Goal: Task Accomplishment & Management: Manage account settings

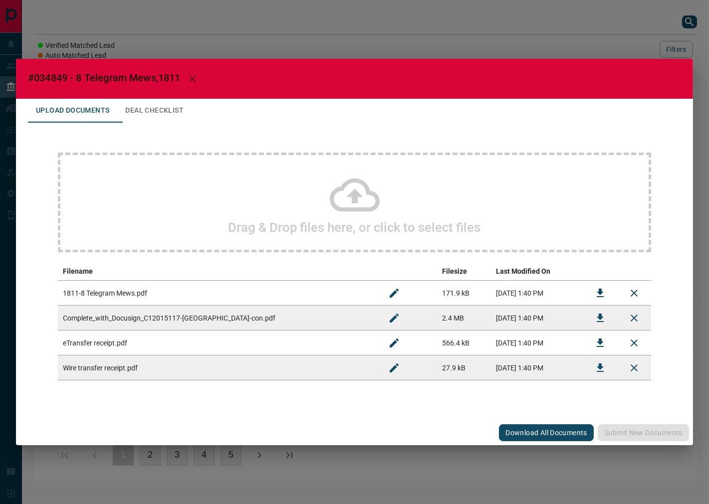
click at [55, 79] on span "#034849 - 8 Telegram Mews,1811" at bounding box center [104, 78] width 153 height 12
copy span "034849"
click at [606, 288] on button "Download" at bounding box center [600, 293] width 24 height 24
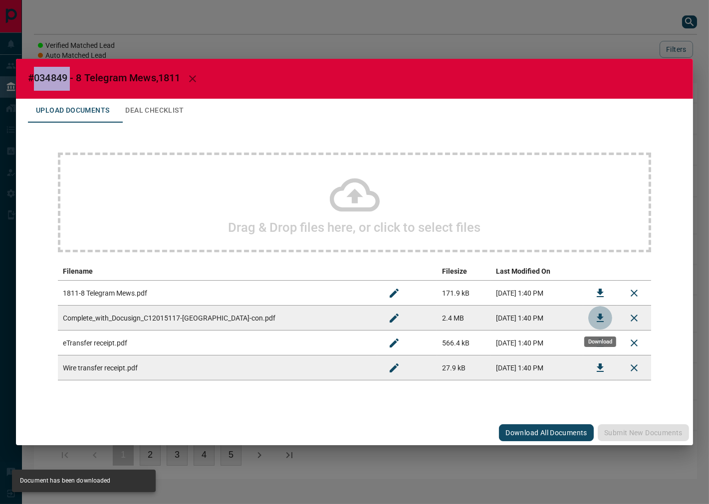
click at [601, 316] on icon "Download" at bounding box center [599, 318] width 7 height 8
click at [185, 115] on button "Deal Checklist" at bounding box center [154, 111] width 74 height 24
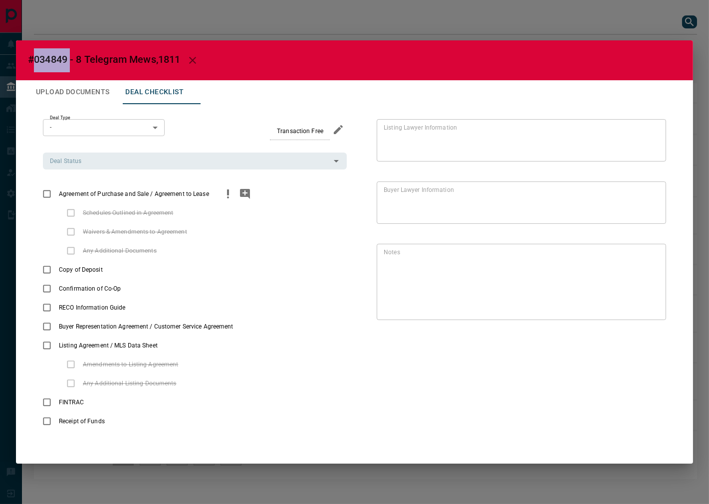
click at [228, 192] on icon "priority" at bounding box center [228, 194] width 12 height 12
click at [247, 194] on icon "add note" at bounding box center [245, 194] width 10 height 10
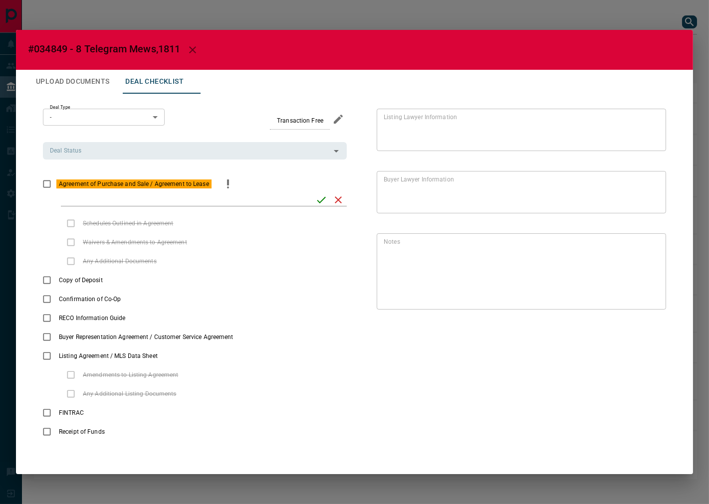
click at [672, 286] on div "Deal Type - * ​ Transaction Free Deal Status Deal Status Agreement of Purchase …" at bounding box center [354, 275] width 653 height 362
click at [270, 196] on input "checklist input" at bounding box center [185, 199] width 248 height 13
paste input "**********"
type input "**********"
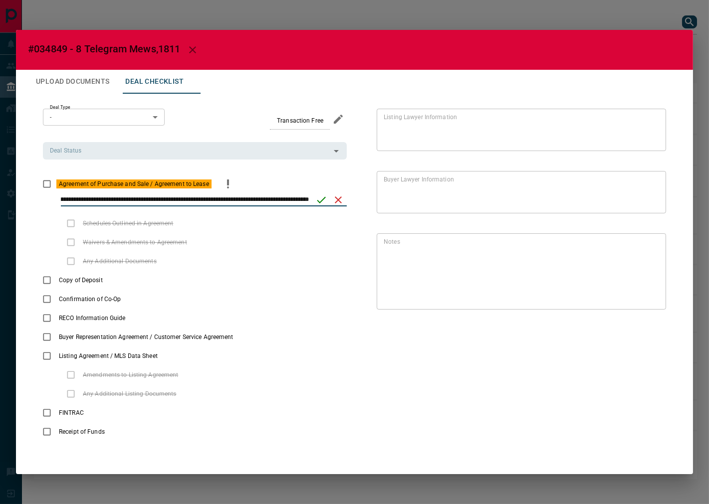
click at [323, 202] on icon "save" at bounding box center [321, 200] width 12 height 12
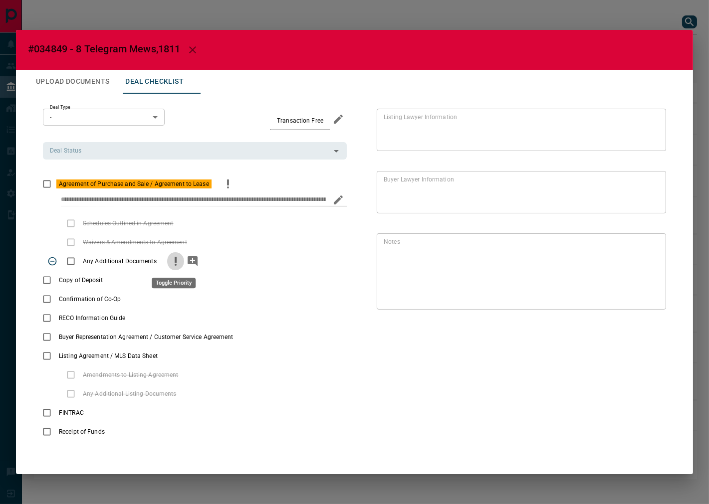
click at [175, 258] on icon "priority" at bounding box center [176, 261] width 12 height 12
click at [188, 260] on icon "add note" at bounding box center [192, 261] width 12 height 12
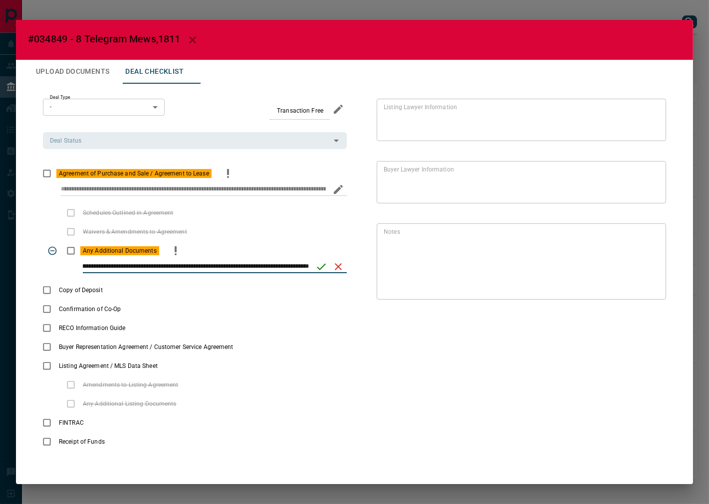
scroll to position [0, 77]
click at [233, 261] on input "**********" at bounding box center [196, 266] width 226 height 13
type input "**********"
click at [326, 262] on icon "save" at bounding box center [321, 267] width 12 height 12
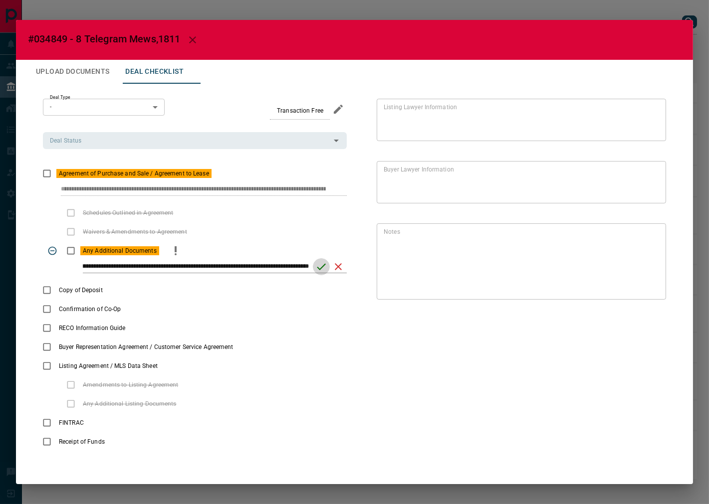
scroll to position [0, 0]
drag, startPoint x: 91, startPoint y: 142, endPoint x: 96, endPoint y: 148, distance: 7.8
click at [91, 142] on input "Deal Status" at bounding box center [186, 140] width 281 height 11
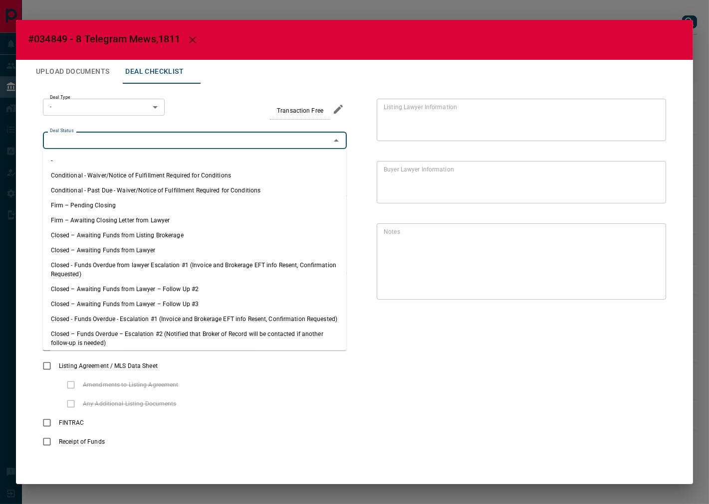
click at [142, 200] on li "Firm – Pending Closing" at bounding box center [195, 205] width 304 height 15
type input "**********"
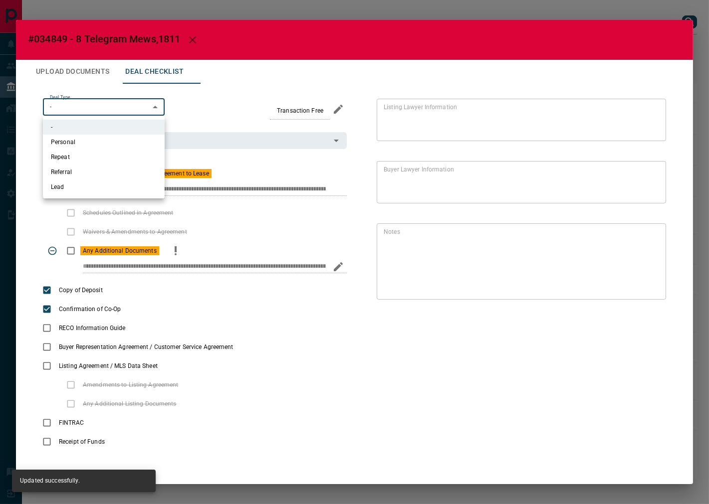
click at [118, 111] on body "Lead Transfers Leads Deals Listings Campaigns Quota Rules Agent Quotas Admin Mo…" at bounding box center [354, 244] width 709 height 489
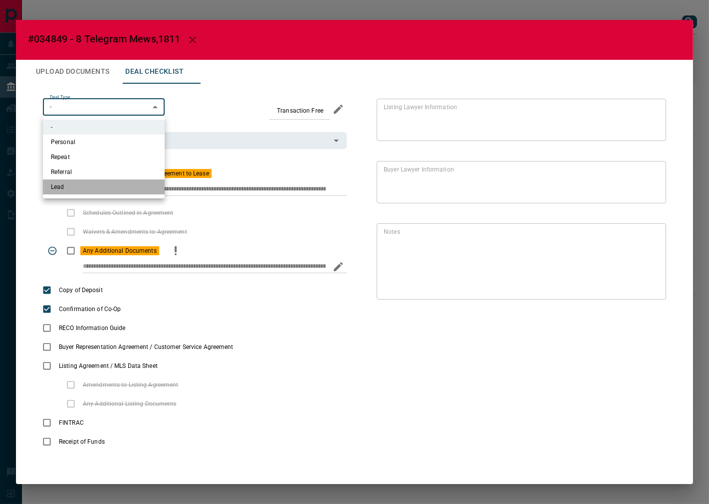
drag, startPoint x: 80, startPoint y: 188, endPoint x: 79, endPoint y: 119, distance: 69.8
click at [79, 188] on li "Lead" at bounding box center [104, 186] width 122 height 15
type input "*"
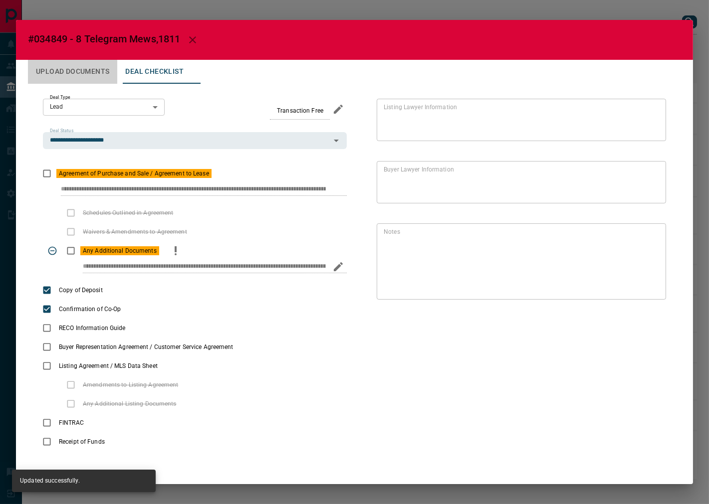
click at [89, 71] on button "Upload Documents" at bounding box center [72, 72] width 89 height 24
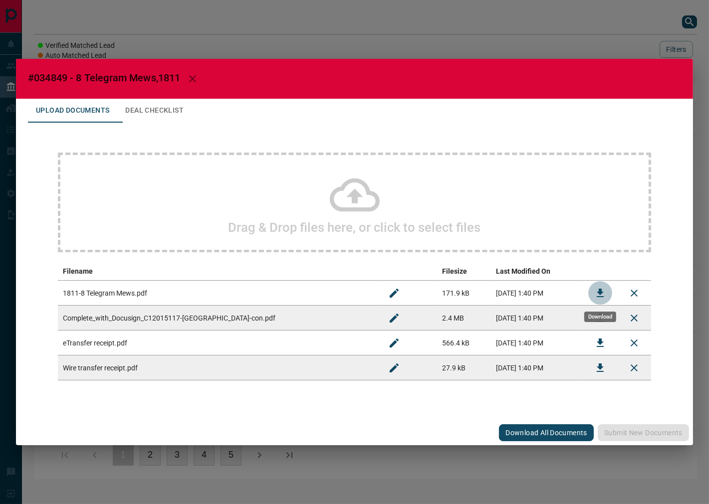
click at [598, 290] on icon "Download" at bounding box center [600, 293] width 12 height 12
click at [183, 106] on button "Deal Checklist" at bounding box center [154, 111] width 74 height 24
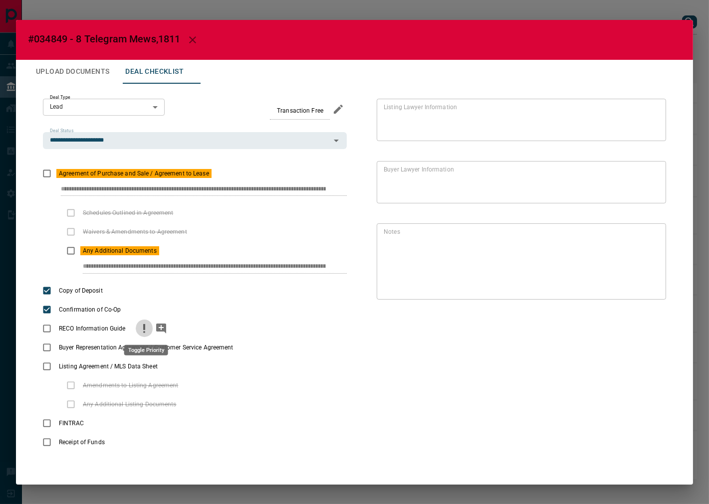
click at [143, 326] on icon "priority" at bounding box center [144, 329] width 12 height 12
click at [243, 345] on div "Buyer Representation Agreement / Customer Service Agreement" at bounding box center [195, 347] width 304 height 19
click at [247, 346] on icon "priority" at bounding box center [252, 348] width 12 height 12
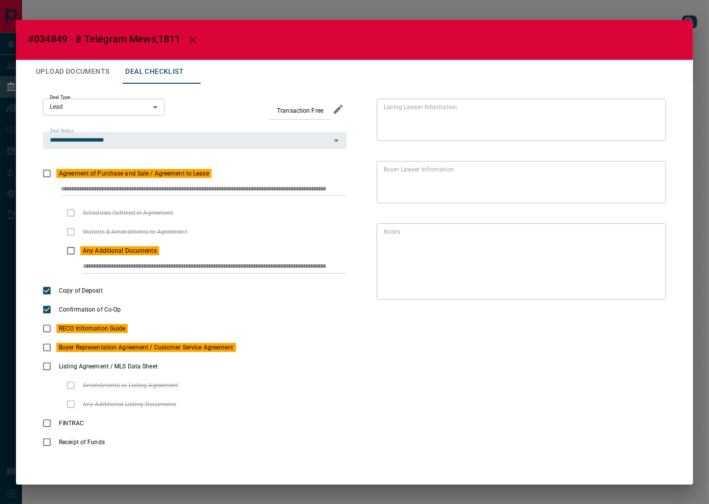
click at [93, 64] on button "Upload Documents" at bounding box center [72, 72] width 89 height 24
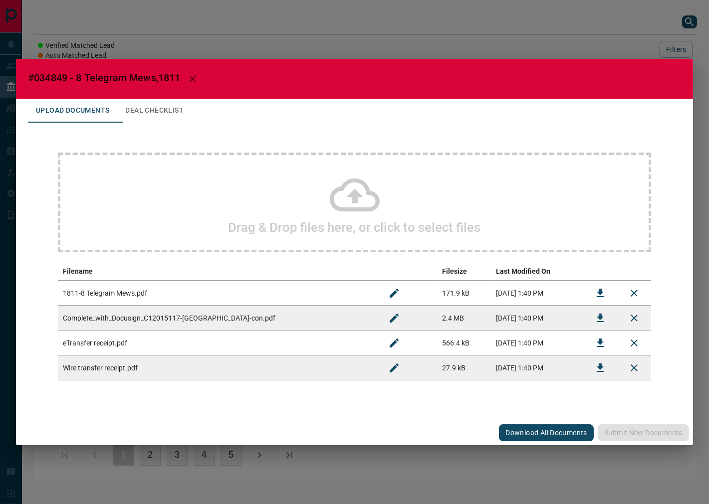
click at [264, 186] on div "Drag & Drop files here, or click to select files" at bounding box center [354, 203] width 593 height 100
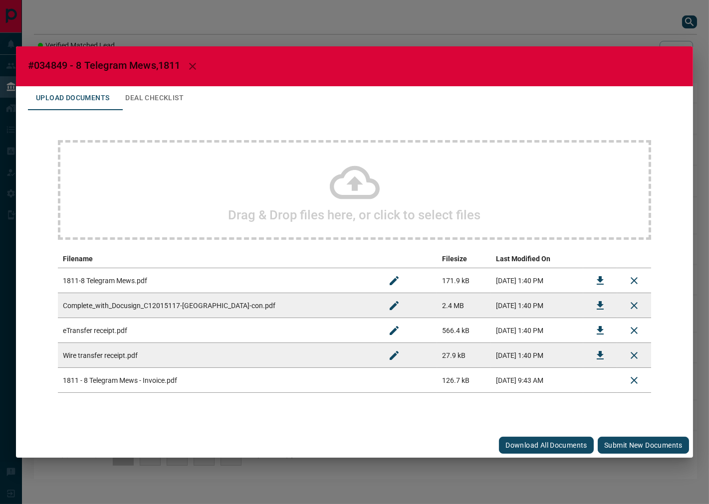
click at [642, 445] on button "Submit new documents" at bounding box center [642, 445] width 91 height 17
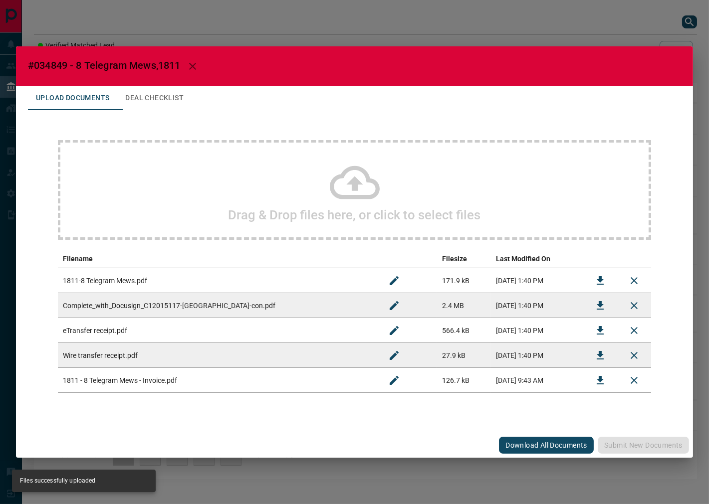
click at [150, 88] on button "Deal Checklist" at bounding box center [154, 98] width 74 height 24
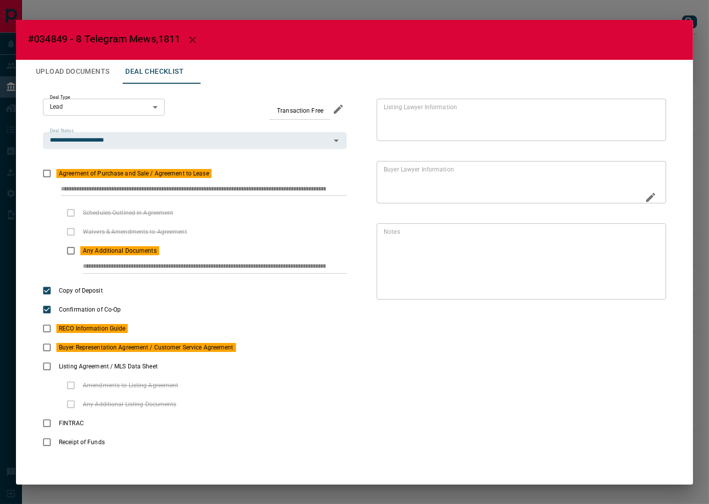
scroll to position [0, 62]
click at [437, 193] on div "**********" at bounding box center [354, 275] width 653 height 383
click at [393, 272] on div "**********" at bounding box center [354, 275] width 653 height 383
click at [86, 67] on button "Upload Documents" at bounding box center [72, 72] width 89 height 24
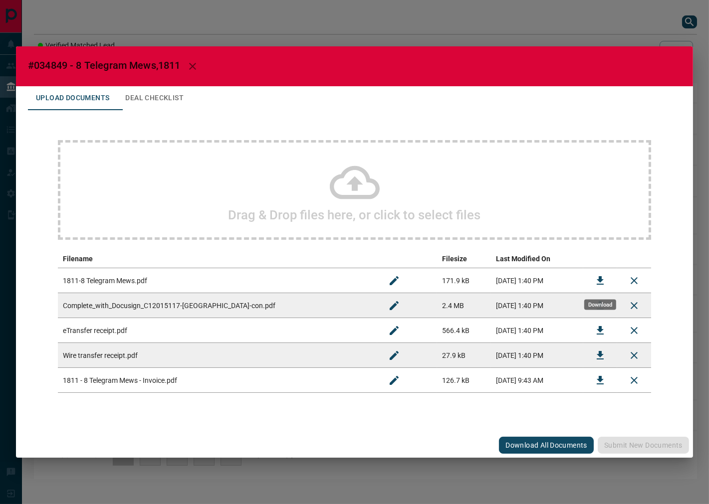
click at [597, 276] on icon "Download" at bounding box center [600, 281] width 12 height 12
click at [163, 87] on button "Deal Checklist" at bounding box center [154, 98] width 74 height 24
